Goal: Browse casually

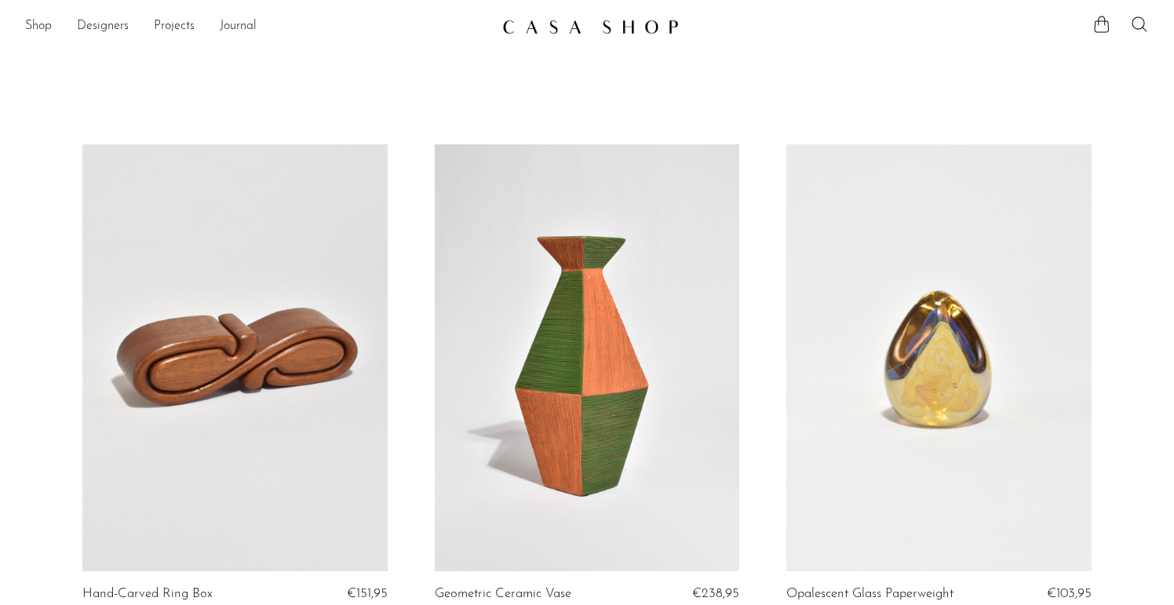
click at [538, 258] on link at bounding box center [587, 357] width 305 height 427
click at [524, 259] on link at bounding box center [587, 357] width 305 height 427
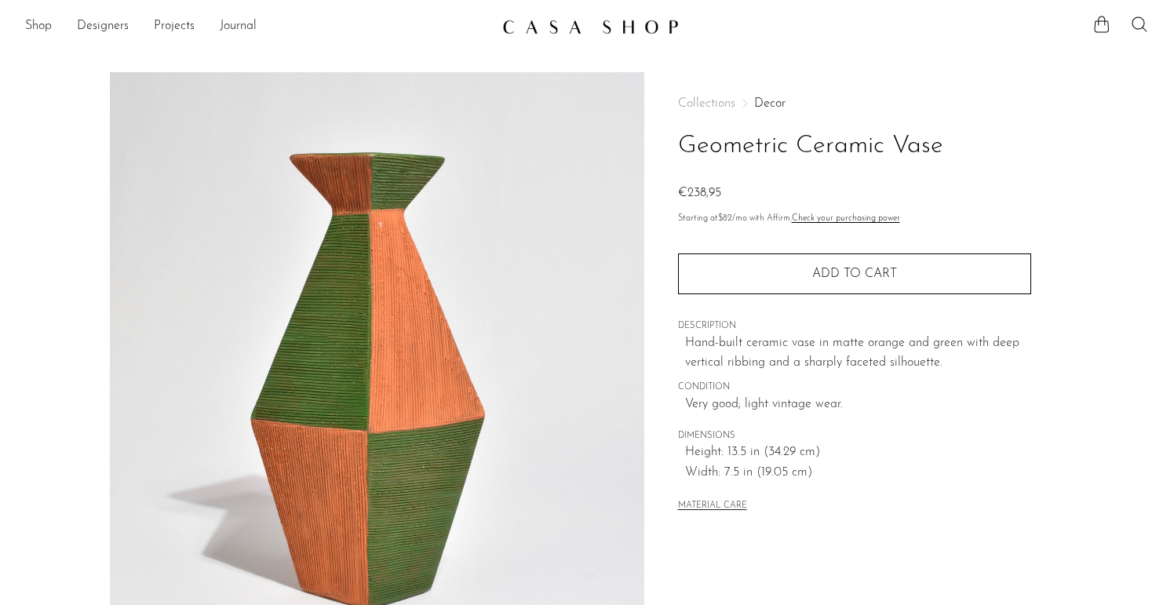
click at [554, 29] on img at bounding box center [590, 27] width 177 height 16
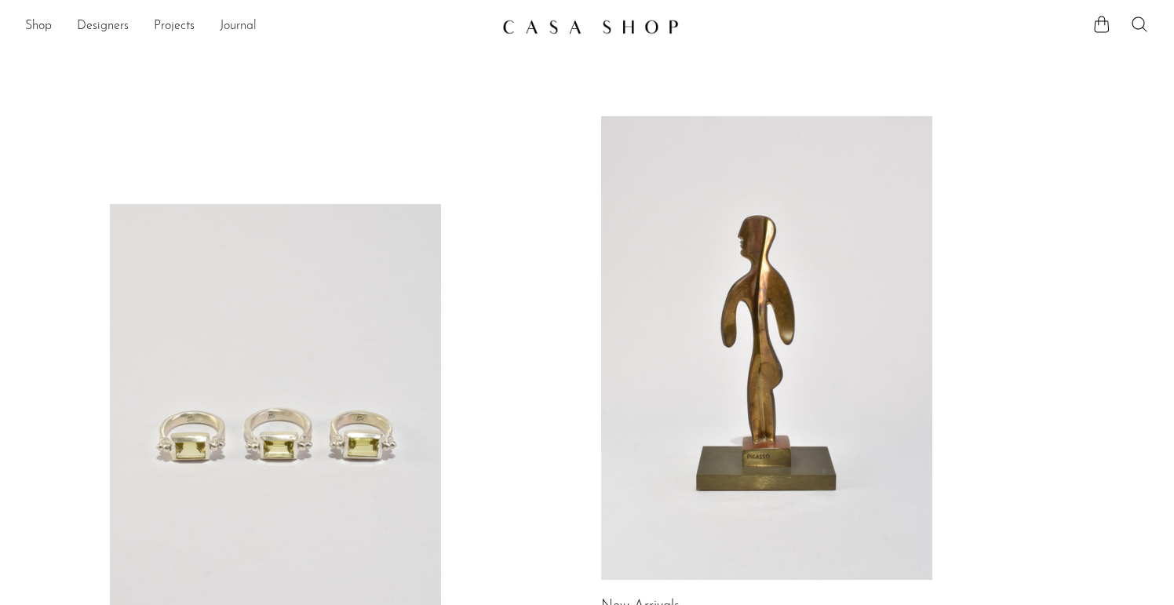
click at [237, 25] on link "Journal" at bounding box center [238, 26] width 37 height 20
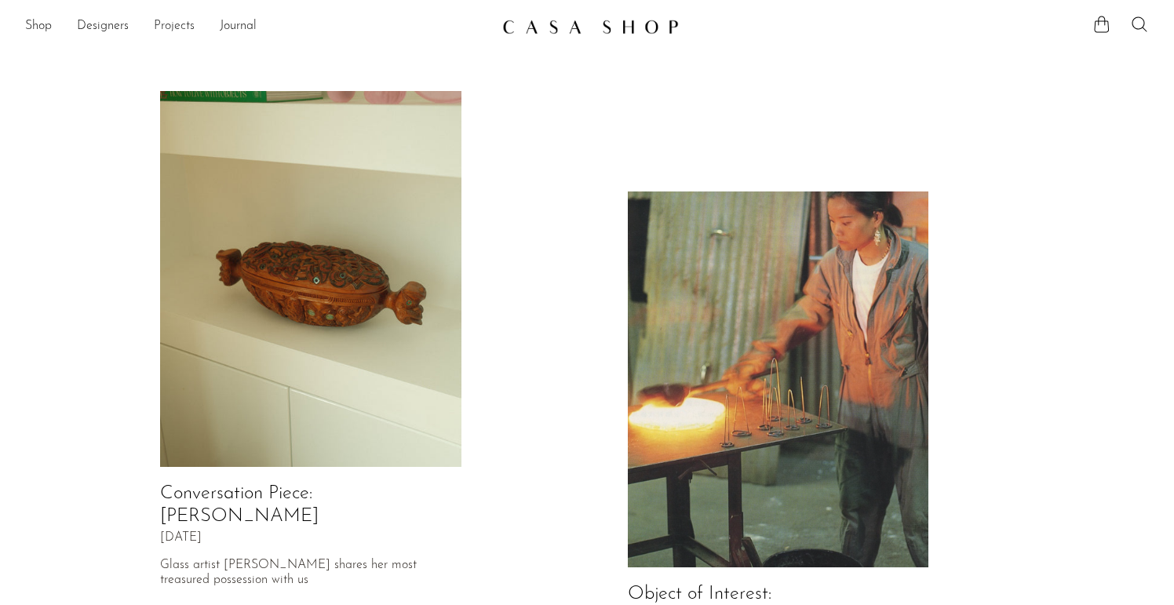
click at [163, 25] on link "Projects" at bounding box center [174, 26] width 41 height 20
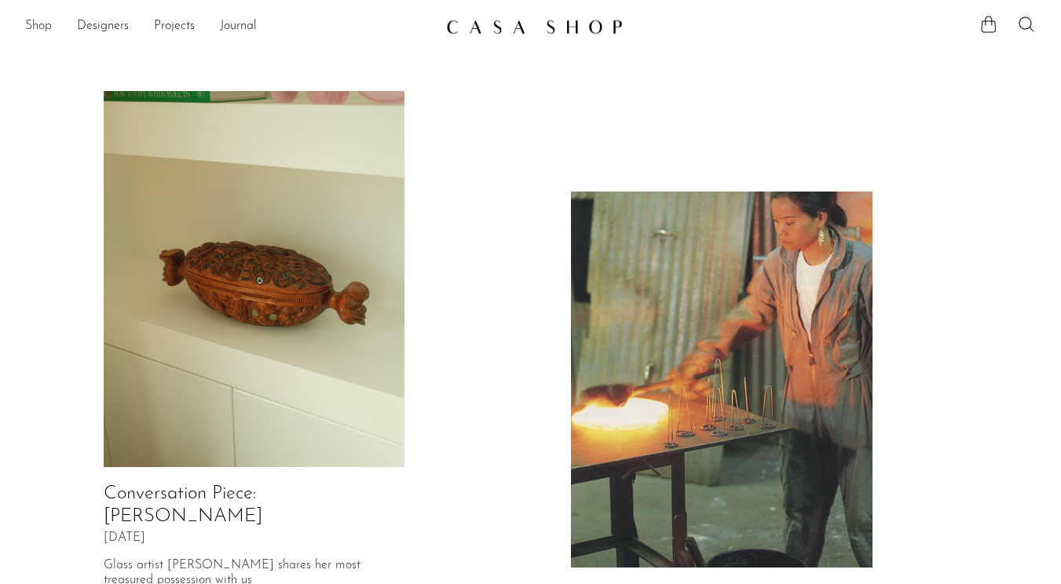
click at [39, 26] on link "Shop" at bounding box center [38, 26] width 27 height 20
click at [542, 27] on img at bounding box center [534, 27] width 177 height 16
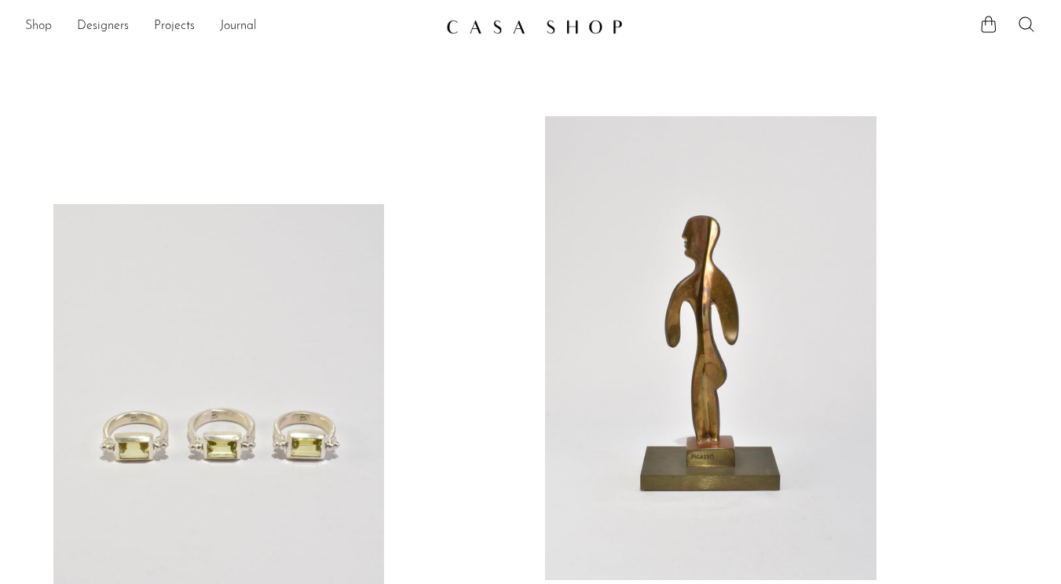
click at [37, 26] on link "Shop" at bounding box center [38, 26] width 27 height 20
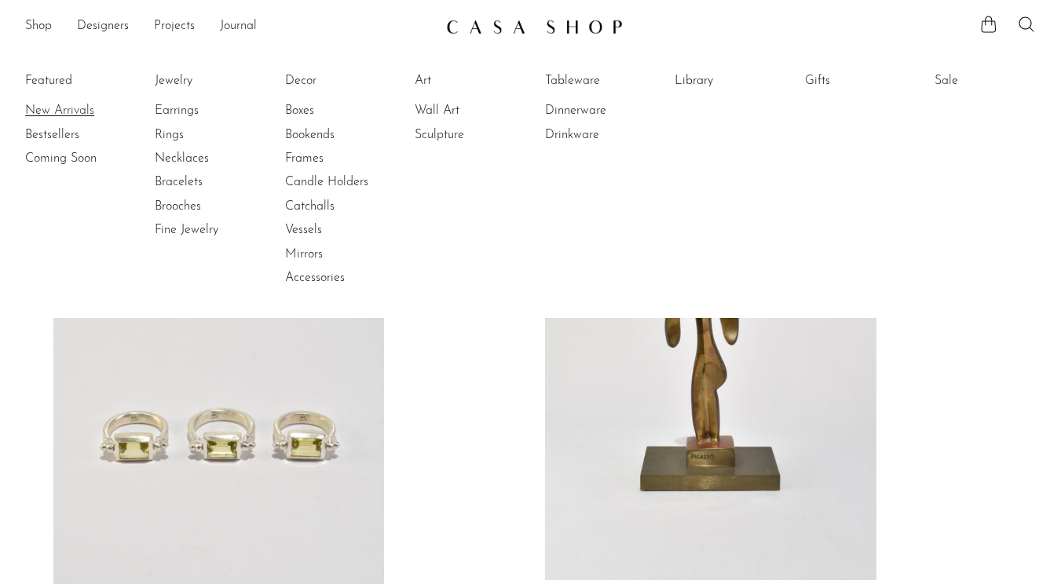
click at [53, 108] on link "New Arrivals" at bounding box center [84, 110] width 118 height 17
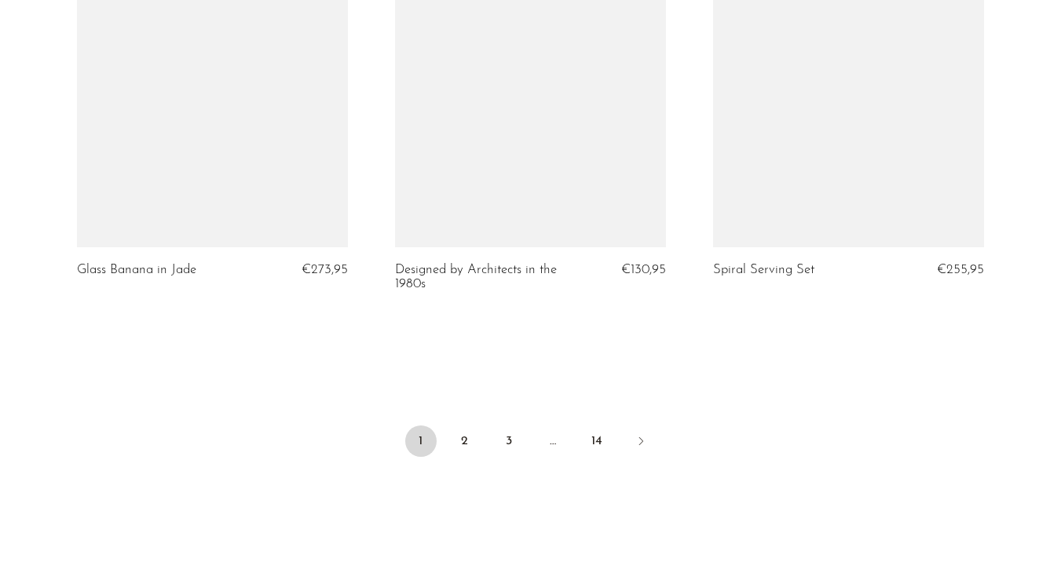
scroll to position [5356, 0]
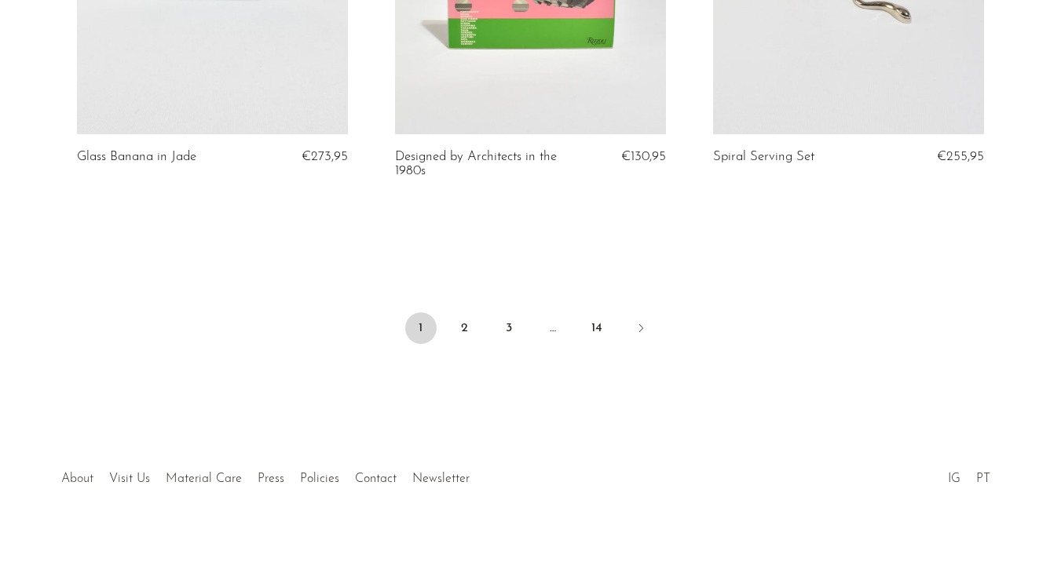
click at [75, 479] on link "About" at bounding box center [77, 479] width 32 height 13
